Goal: Information Seeking & Learning: Learn about a topic

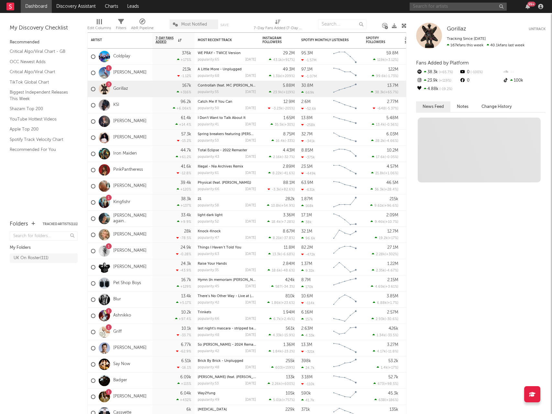
click at [452, 7] on input "text" at bounding box center [458, 7] width 97 height 8
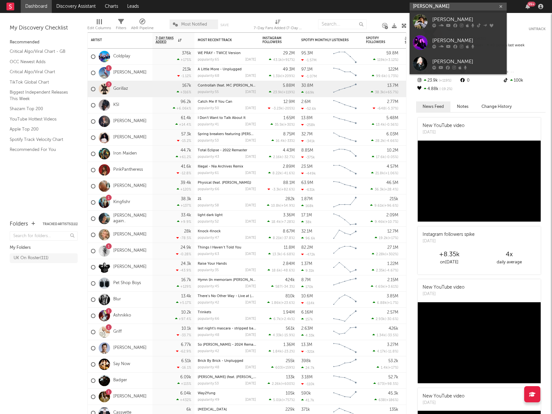
type input "[PERSON_NAME]"
click at [450, 18] on div "[PERSON_NAME]" at bounding box center [468, 20] width 71 height 8
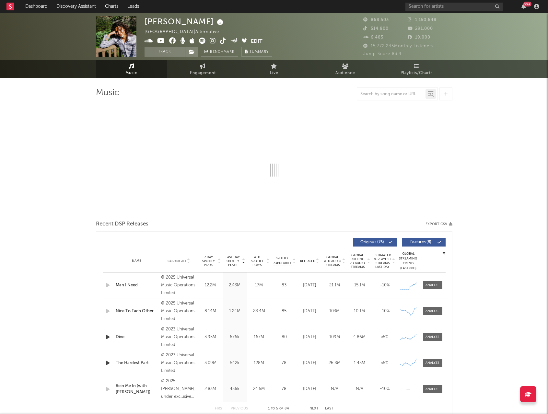
select select "6m"
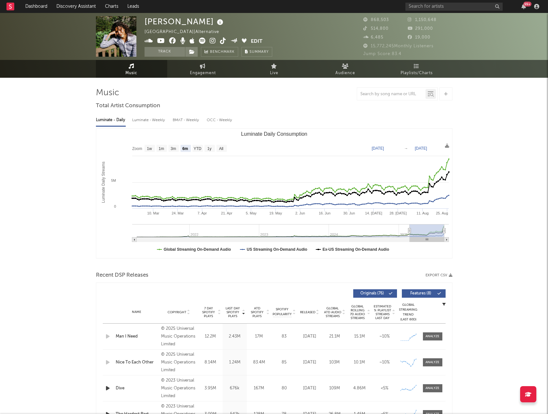
click at [213, 67] on link "Engagement" at bounding box center [202, 69] width 71 height 18
select select "1w"
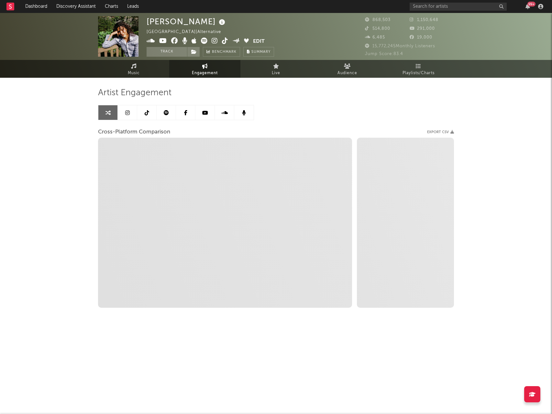
click at [147, 110] on icon at bounding box center [147, 112] width 5 height 5
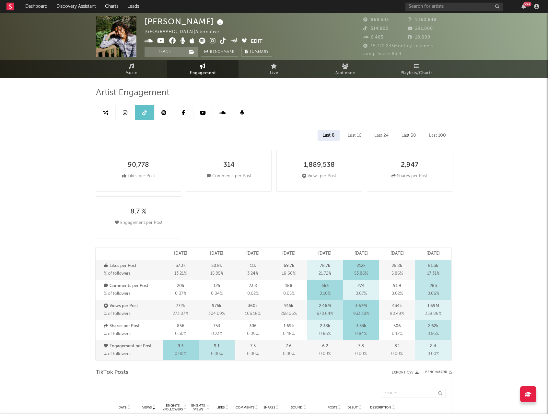
select select "6m"
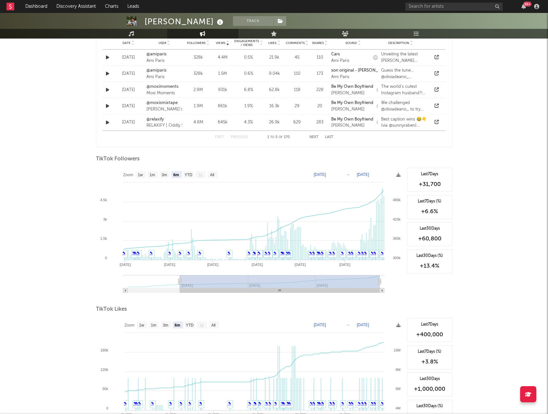
scroll to position [518, 0]
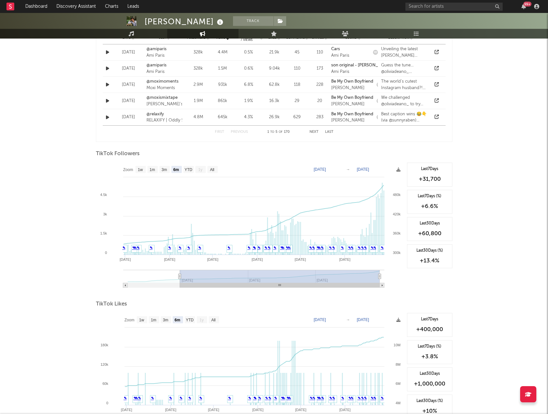
type input "[DATE]"
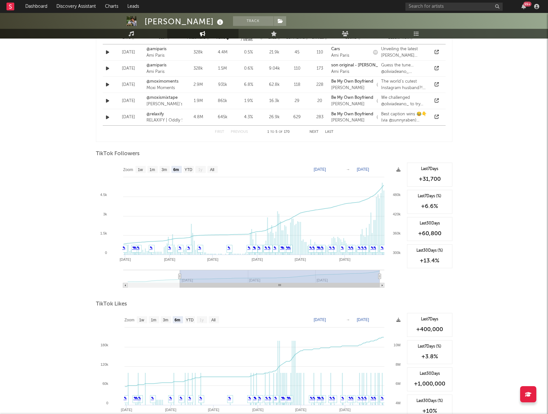
type input "[DATE]"
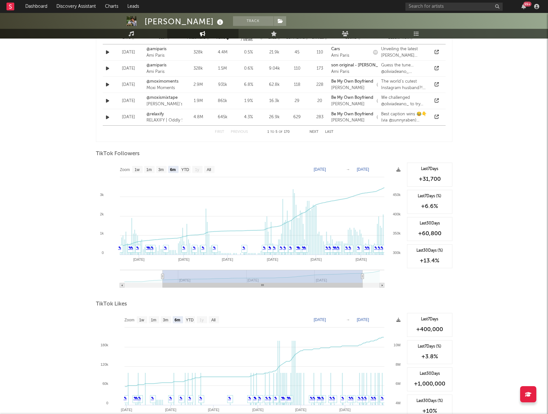
type input "[DATE]"
drag, startPoint x: 181, startPoint y: 277, endPoint x: 167, endPoint y: 278, distance: 14.7
click at [167, 278] on rect at bounding box center [263, 276] width 200 height 13
type input "[DATE]"
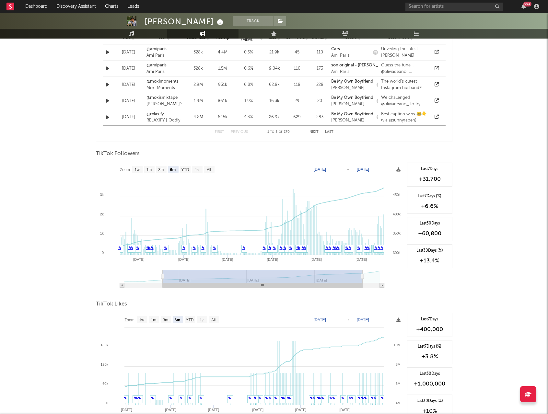
type input "[DATE]"
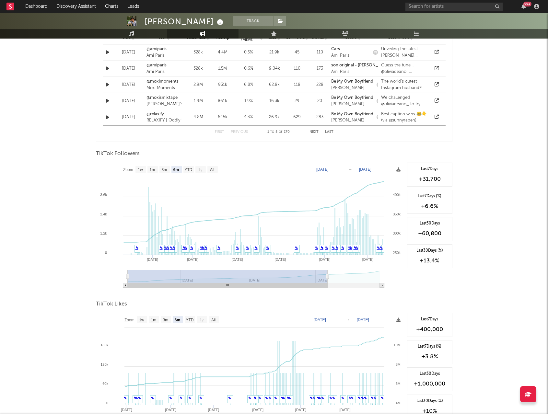
type input "[DATE]"
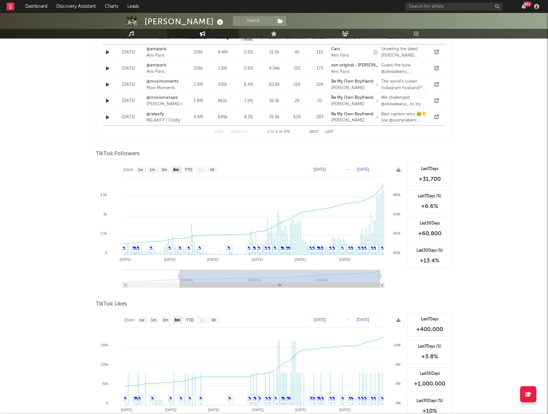
drag, startPoint x: 167, startPoint y: 278, endPoint x: 221, endPoint y: 278, distance: 54.1
click at [221, 278] on rect at bounding box center [280, 276] width 200 height 13
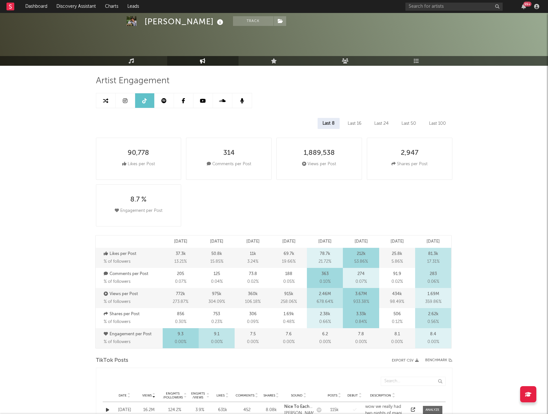
scroll to position [9, 0]
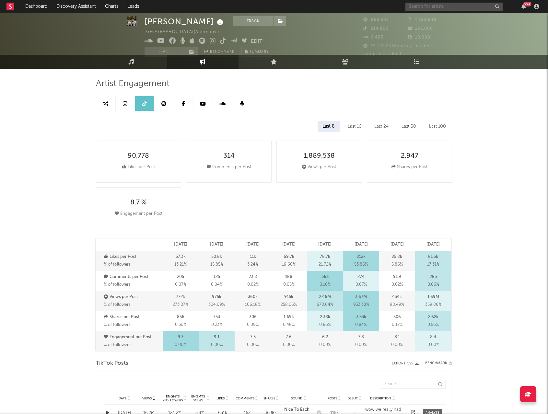
click at [420, 9] on input "text" at bounding box center [453, 7] width 97 height 8
click at [431, 6] on input "[PERSON_NAME]" at bounding box center [453, 7] width 97 height 8
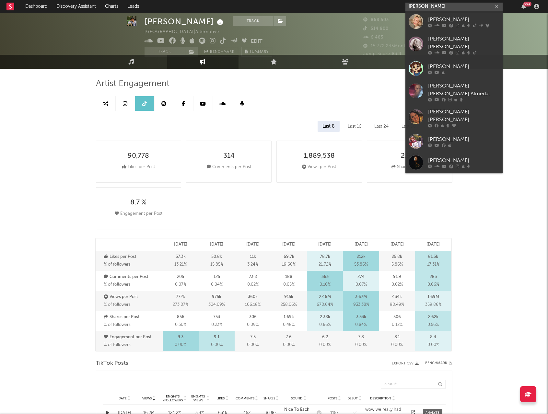
click at [443, 6] on input "[PERSON_NAME]" at bounding box center [453, 7] width 97 height 8
type input "[PERSON_NAME]"
drag, startPoint x: 445, startPoint y: 22, endPoint x: 358, endPoint y: 18, distance: 86.8
click at [445, 22] on div "[PERSON_NAME]" at bounding box center [463, 20] width 71 height 8
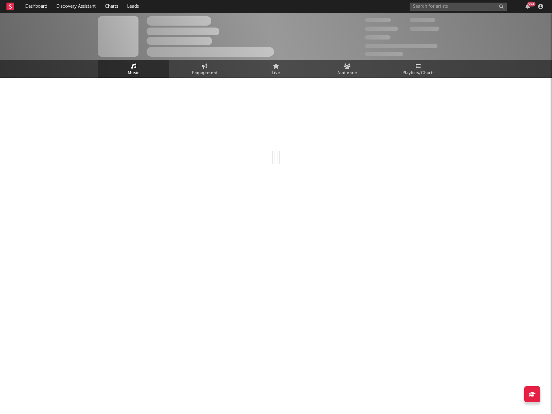
click at [209, 70] on div "The Artist Name Unknown Location | Shoegaze Edit Track Benchmark Summary 300,00…" at bounding box center [276, 45] width 552 height 65
select select "6m"
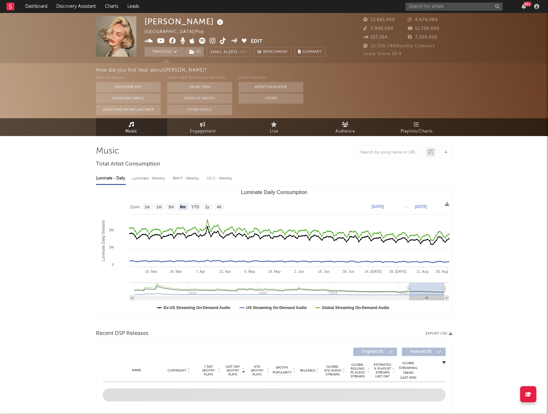
click at [197, 124] on link "Engagement" at bounding box center [202, 127] width 71 height 18
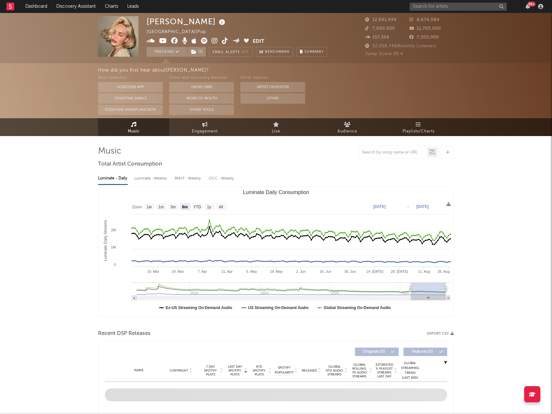
select select "1w"
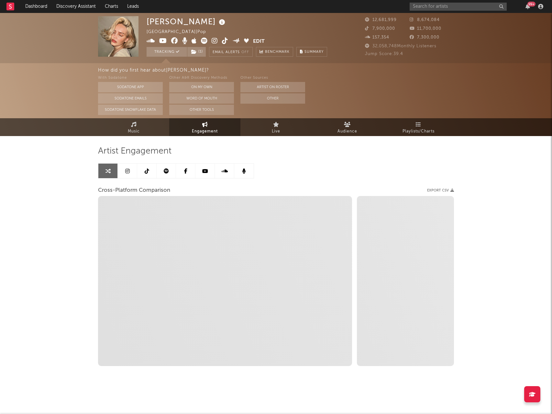
click at [145, 174] on link at bounding box center [146, 171] width 19 height 15
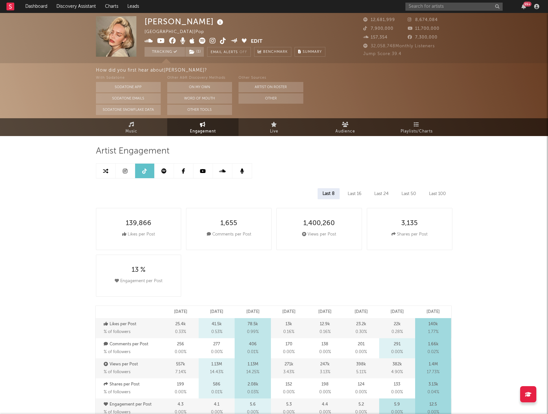
select select "6m"
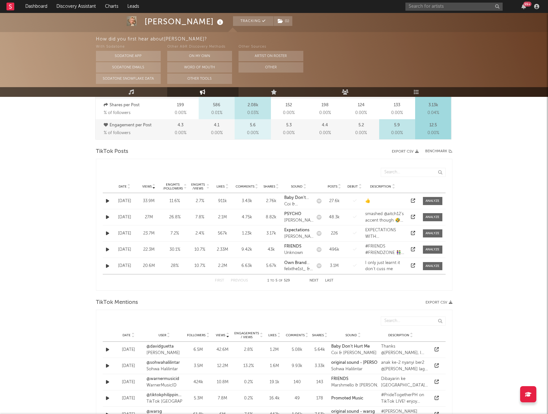
scroll to position [291, 0]
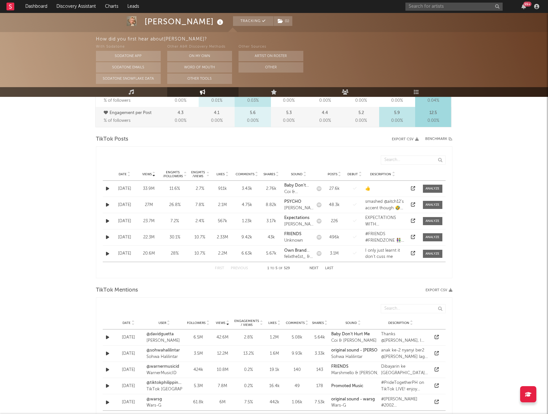
click at [125, 173] on span "Date" at bounding box center [123, 174] width 8 height 4
click at [302, 186] on strong "original sound" at bounding box center [298, 185] width 28 height 4
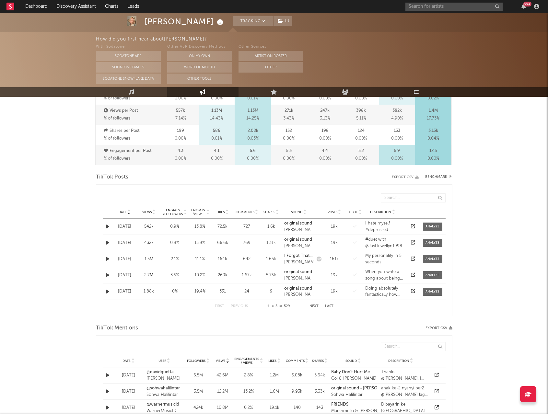
scroll to position [259, 0]
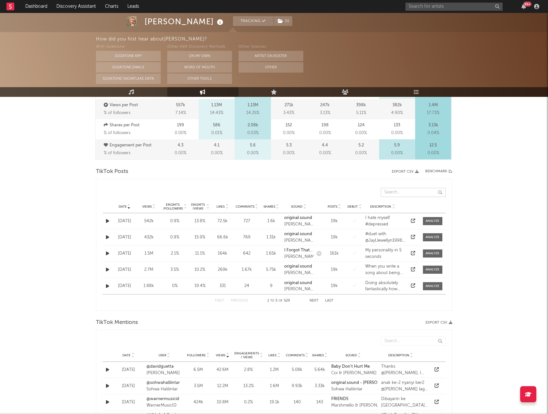
click at [417, 191] on input "text" at bounding box center [412, 192] width 65 height 9
type input "original sound"
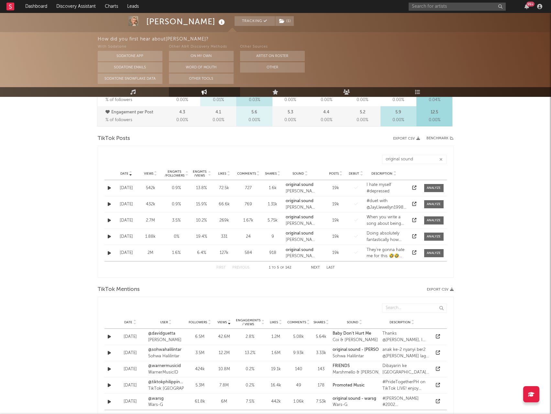
scroll to position [291, 0]
click at [313, 268] on button "Next" at bounding box center [315, 268] width 9 height 4
